Goal: Task Accomplishment & Management: Manage account settings

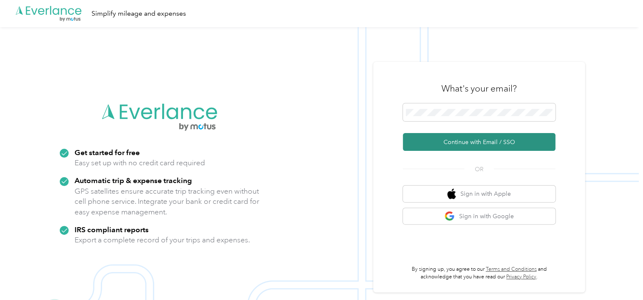
click at [437, 144] on button "Continue with Email / SSO" at bounding box center [479, 142] width 153 height 18
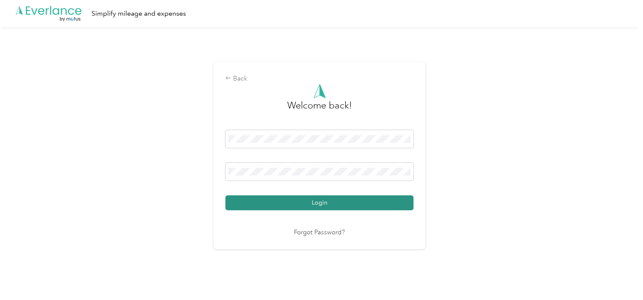
click at [396, 199] on button "Login" at bounding box center [320, 202] width 188 height 15
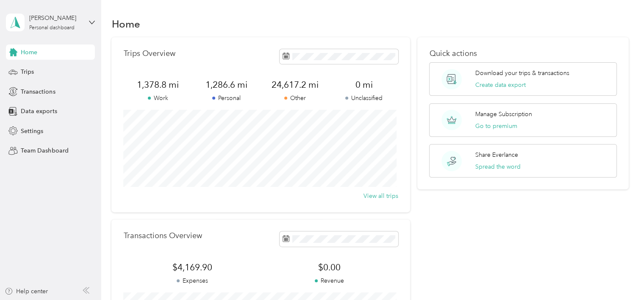
click at [566, 250] on div "Quick actions Download your trips & transactions Create data export Manage Subs…" at bounding box center [523, 207] width 211 height 340
click at [30, 71] on span "Trips" at bounding box center [27, 71] width 13 height 9
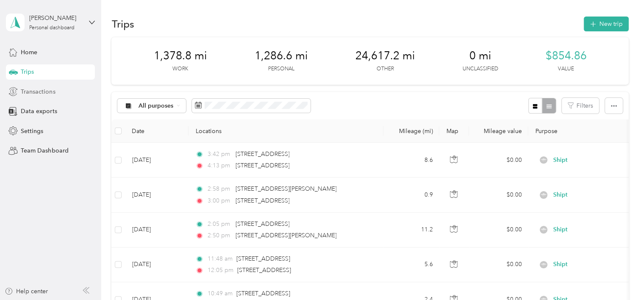
click at [50, 92] on span "Transactions" at bounding box center [38, 91] width 34 height 9
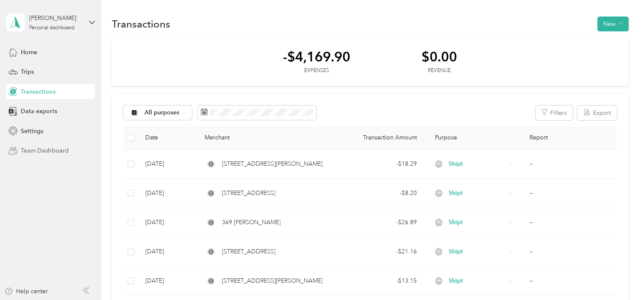
click at [61, 147] on span "Team Dashboard" at bounding box center [44, 150] width 47 height 9
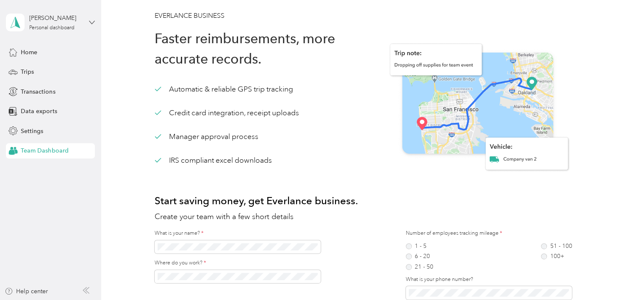
click at [91, 24] on icon at bounding box center [92, 22] width 6 height 6
click at [42, 69] on div "Log out" at bounding box center [30, 69] width 33 height 9
